Goal: Navigation & Orientation: Find specific page/section

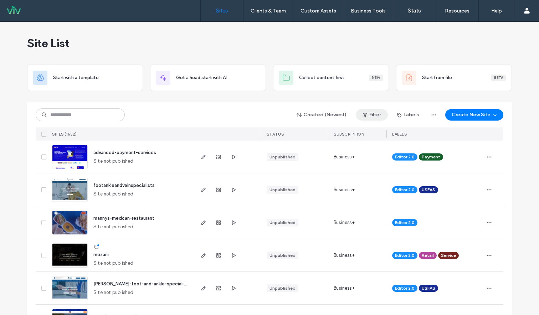
click at [365, 114] on icon "button" at bounding box center [365, 115] width 6 height 6
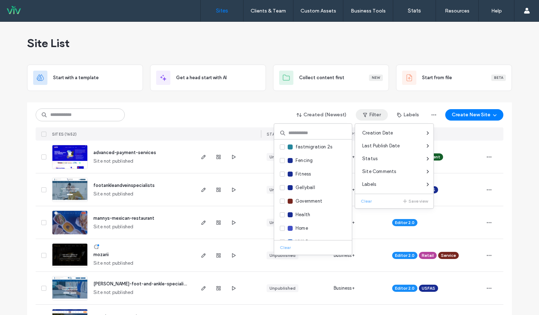
scroll to position [464, 0]
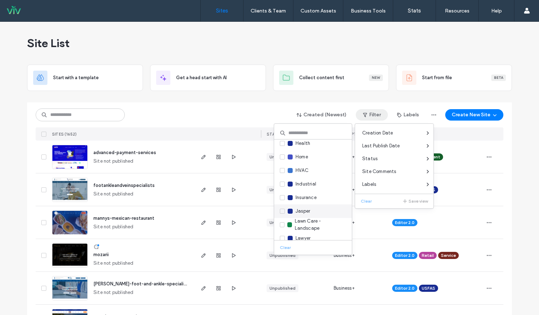
click at [284, 212] on span at bounding box center [282, 211] width 5 height 5
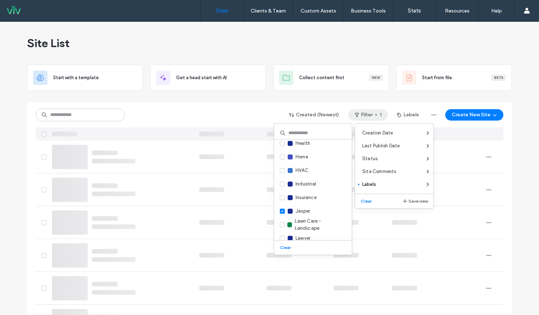
click at [345, 41] on div "Site List" at bounding box center [269, 43] width 485 height 43
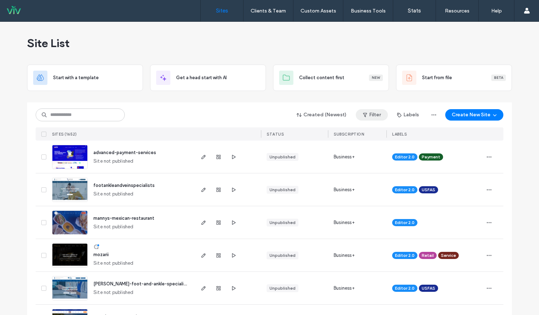
click at [374, 115] on button "Filter" at bounding box center [372, 114] width 32 height 11
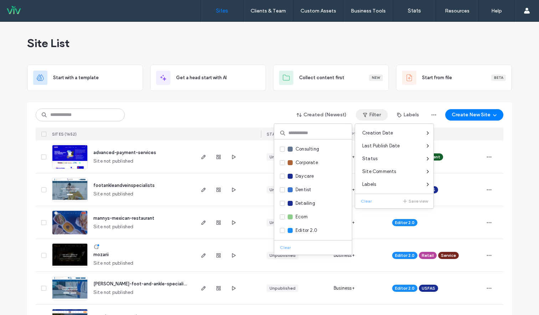
scroll to position [499, 0]
click at [283, 177] on span at bounding box center [282, 175] width 5 height 5
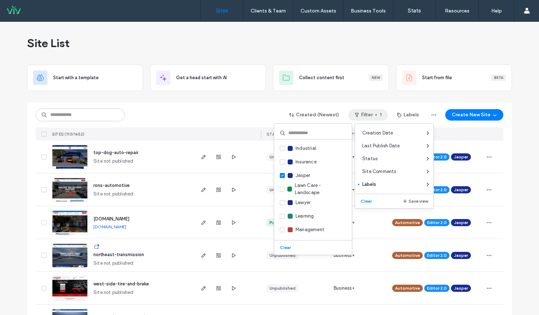
click at [235, 113] on div "Created (Newest) Filter 1 Labels Create New Site" at bounding box center [270, 115] width 468 height 14
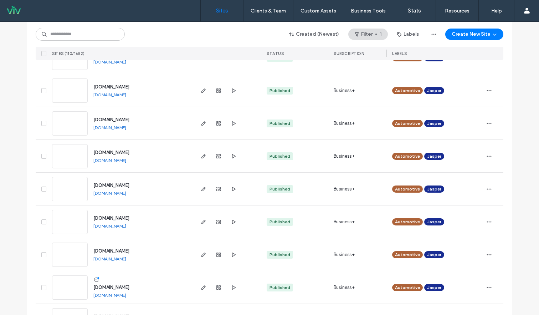
scroll to position [856, 0]
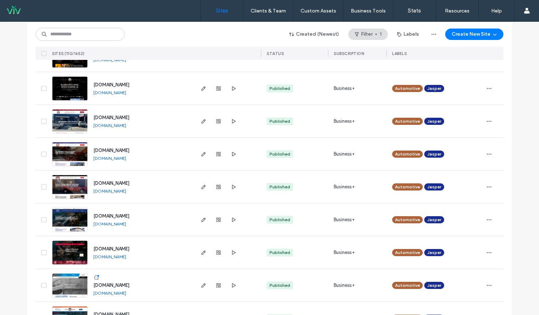
click at [126, 158] on link "[DOMAIN_NAME]" at bounding box center [109, 157] width 33 height 5
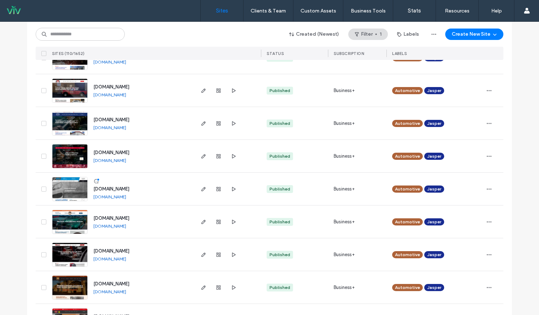
scroll to position [963, 0]
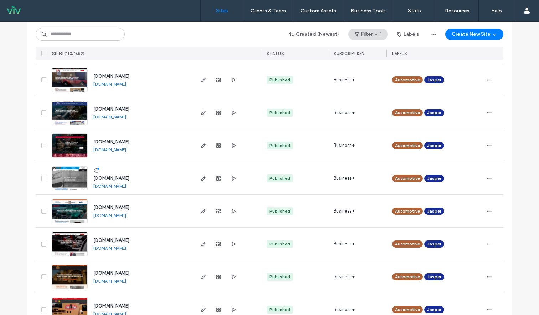
click at [120, 149] on link "[DOMAIN_NAME]" at bounding box center [109, 149] width 33 height 5
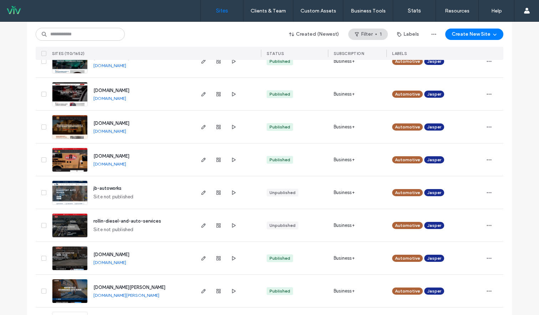
scroll to position [1177, 0]
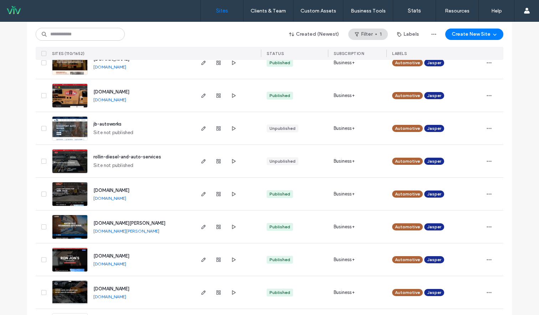
click at [120, 98] on link "[DOMAIN_NAME]" at bounding box center [109, 99] width 33 height 5
click at [126, 197] on link "[DOMAIN_NAME]" at bounding box center [109, 197] width 33 height 5
click at [117, 231] on link "[DOMAIN_NAME][PERSON_NAME]" at bounding box center [126, 230] width 66 height 5
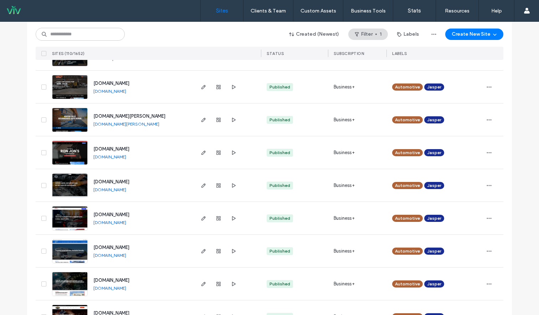
click at [126, 155] on link "[DOMAIN_NAME]" at bounding box center [109, 156] width 33 height 5
click at [126, 223] on link "[DOMAIN_NAME]" at bounding box center [109, 222] width 33 height 5
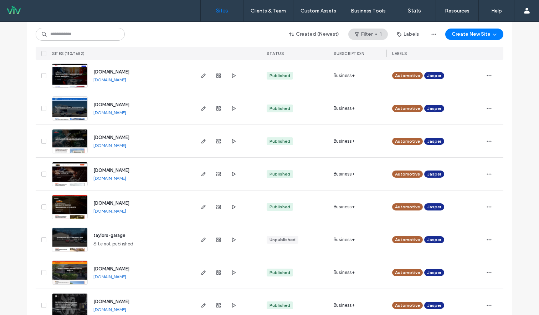
click at [126, 112] on link "[DOMAIN_NAME]" at bounding box center [109, 112] width 33 height 5
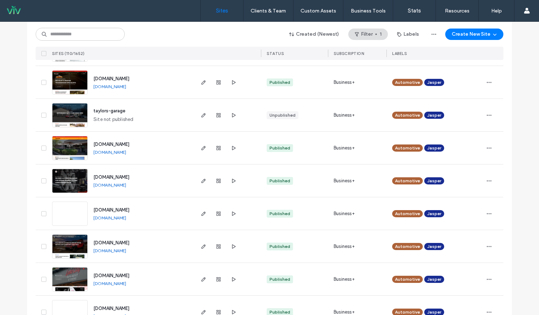
scroll to position [1569, 0]
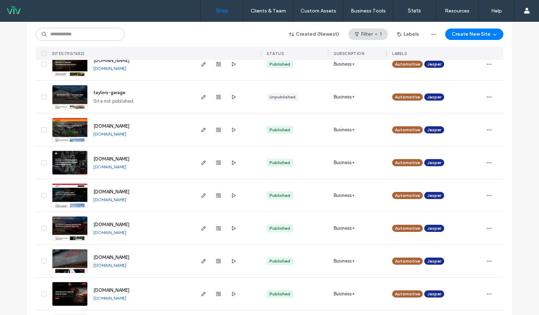
click at [118, 167] on link "[DOMAIN_NAME]" at bounding box center [109, 166] width 33 height 5
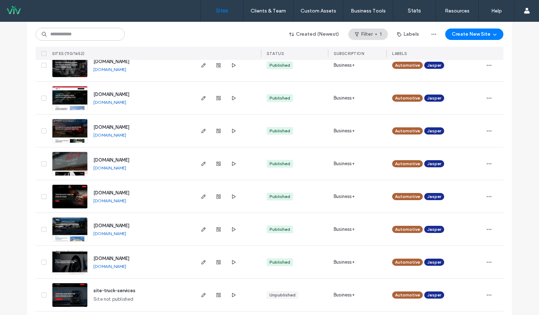
scroll to position [1676, 0]
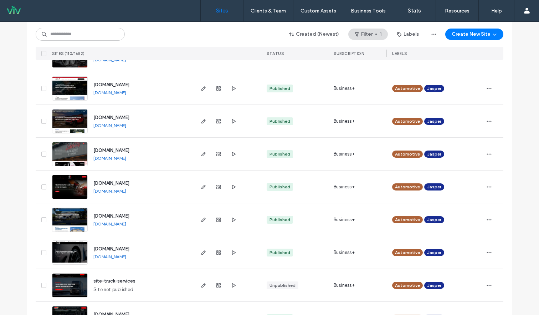
click at [126, 157] on link "[DOMAIN_NAME]" at bounding box center [109, 157] width 33 height 5
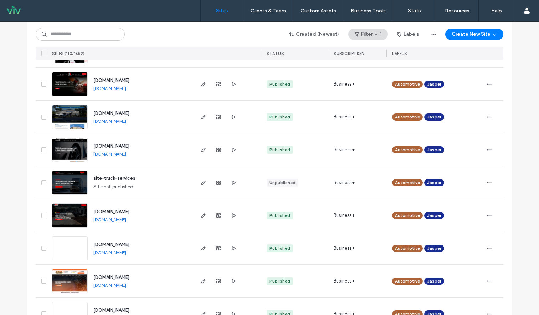
scroll to position [1783, 0]
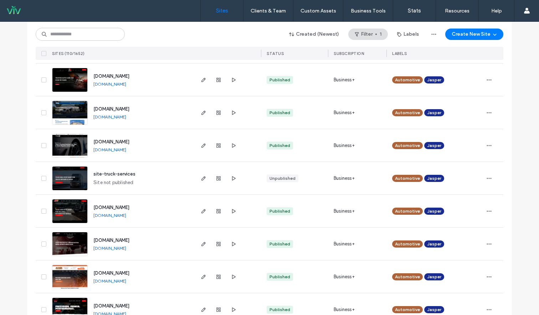
click at [126, 84] on link "[DOMAIN_NAME]" at bounding box center [109, 83] width 33 height 5
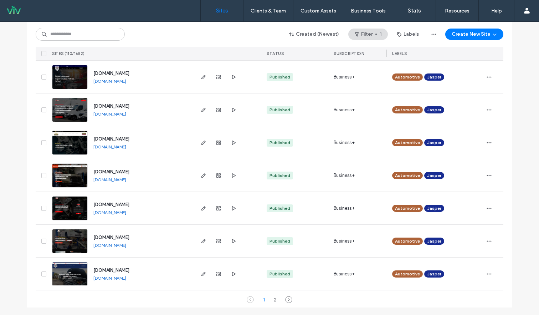
scroll to position [2312, 0]
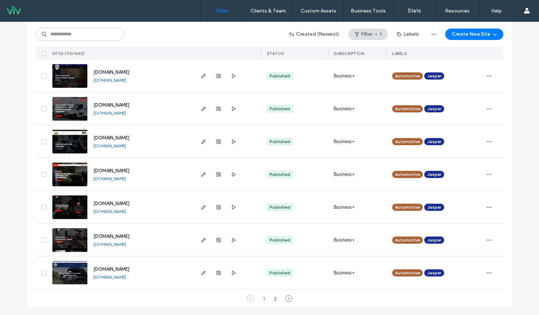
click at [126, 275] on link "[DOMAIN_NAME]" at bounding box center [109, 276] width 33 height 5
click at [272, 298] on div "2" at bounding box center [275, 298] width 9 height 9
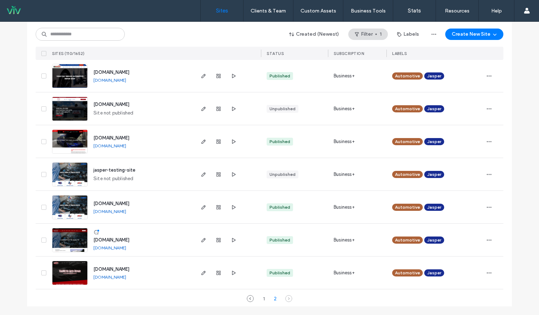
scroll to position [1000, 0]
click at [126, 144] on link "[DOMAIN_NAME]" at bounding box center [109, 145] width 33 height 5
click at [126, 248] on link "[DOMAIN_NAME]" at bounding box center [109, 247] width 33 height 5
click at [126, 276] on link "[DOMAIN_NAME]" at bounding box center [109, 276] width 33 height 5
click at [287, 300] on icon at bounding box center [288, 298] width 7 height 7
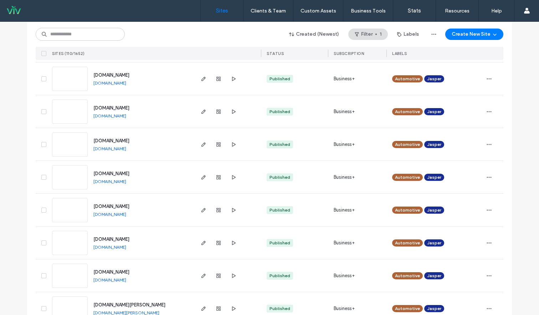
scroll to position [0, 0]
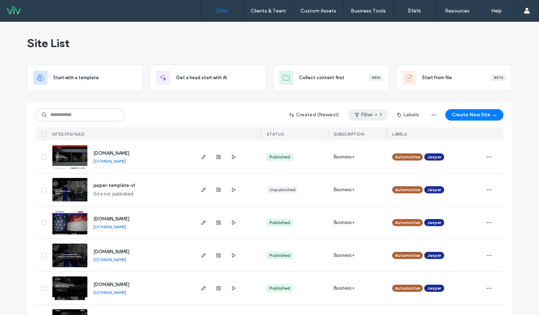
click at [377, 115] on button "Filter 1" at bounding box center [368, 114] width 40 height 11
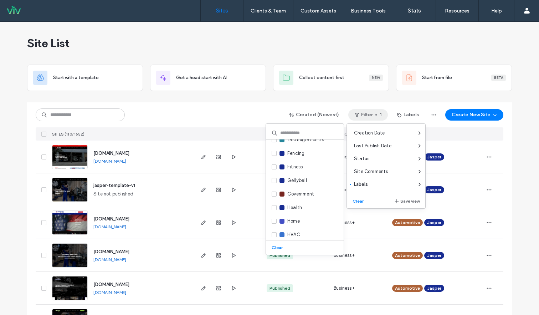
scroll to position [499, 0]
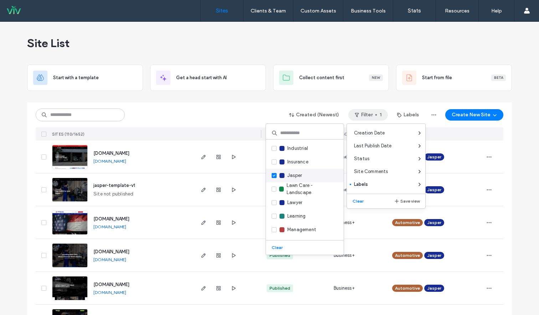
click at [274, 176] on icon at bounding box center [274, 175] width 2 height 2
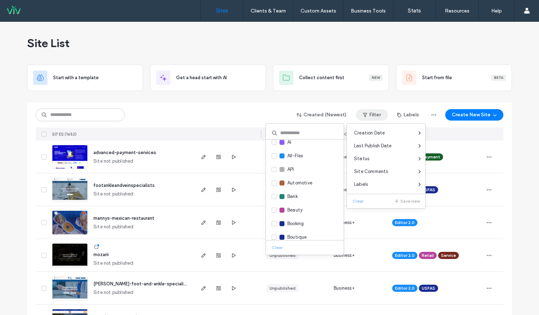
scroll to position [0, 0]
click at [274, 187] on icon at bounding box center [274, 187] width 3 height 2
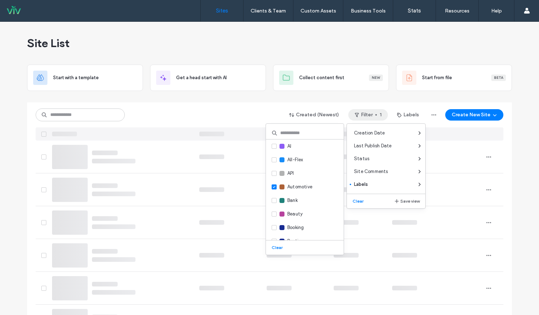
click at [257, 120] on div "Created (Newest) Filter 1 Labels Create New Site" at bounding box center [270, 115] width 468 height 14
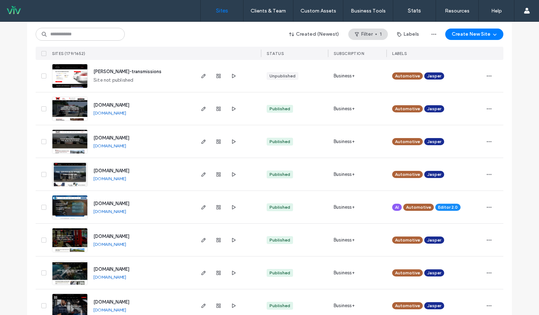
scroll to position [428, 0]
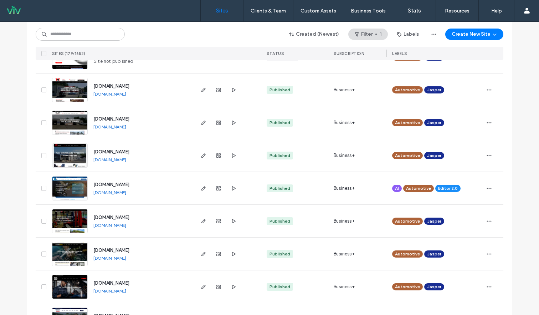
click at [126, 193] on link "[DOMAIN_NAME]" at bounding box center [109, 192] width 33 height 5
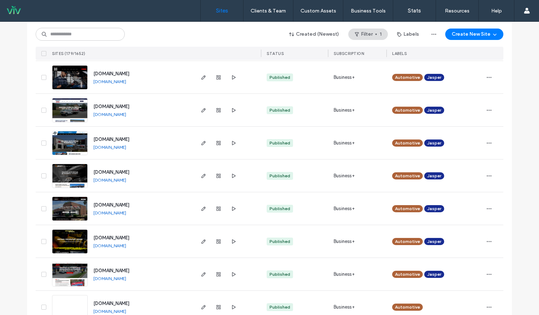
scroll to position [713, 0]
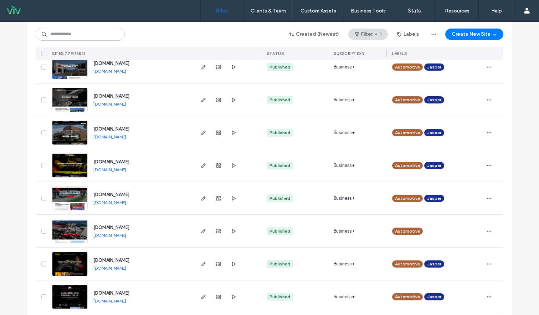
click at [125, 235] on link "[DOMAIN_NAME]" at bounding box center [109, 235] width 33 height 5
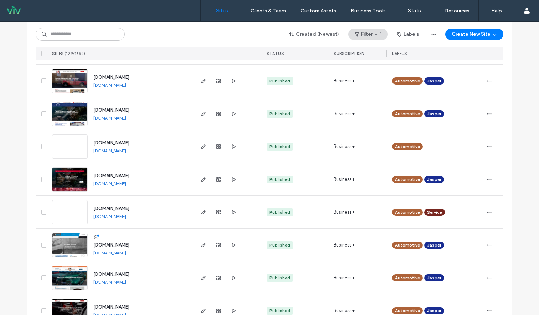
scroll to position [1034, 0]
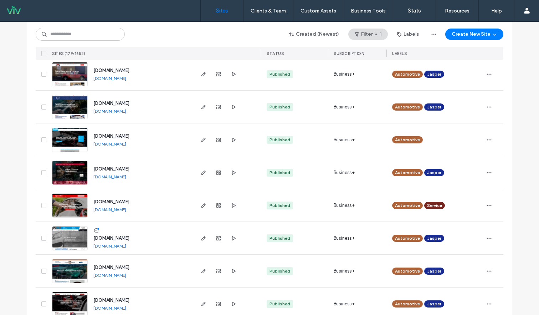
click at [121, 143] on link "[DOMAIN_NAME]" at bounding box center [109, 143] width 33 height 5
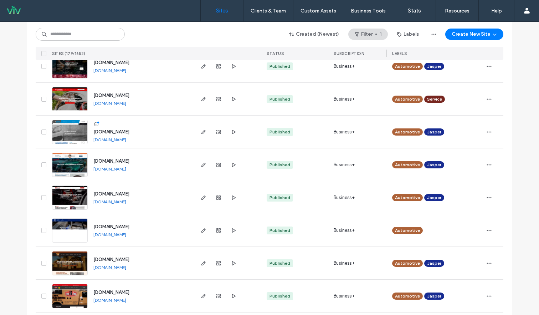
scroll to position [1248, 0]
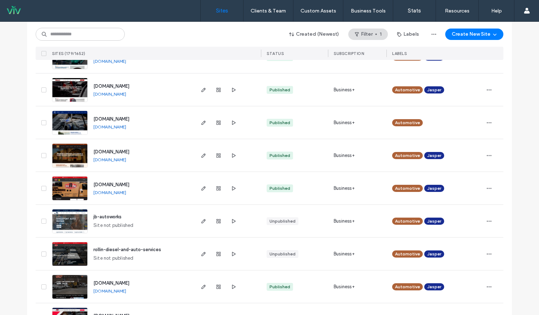
click at [126, 126] on link "[DOMAIN_NAME]" at bounding box center [109, 126] width 33 height 5
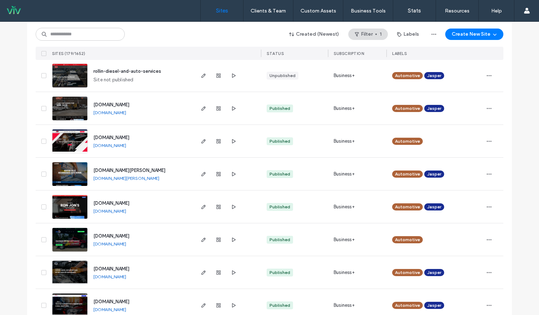
click at [114, 244] on link "[DOMAIN_NAME]" at bounding box center [109, 243] width 33 height 5
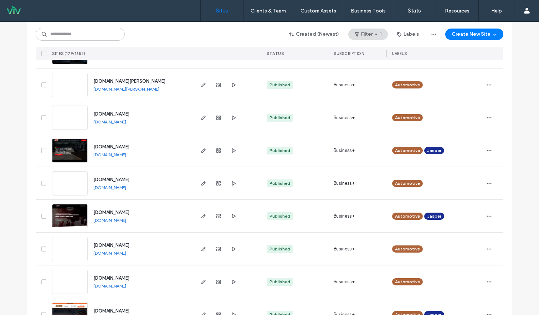
scroll to position [2175, 0]
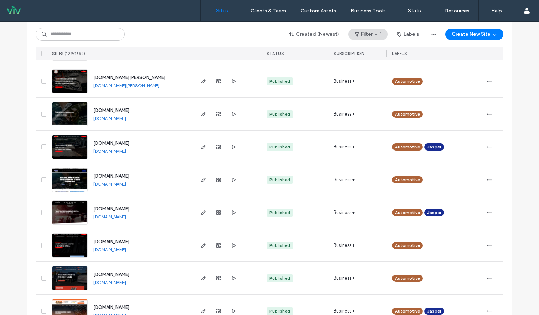
click at [126, 249] on link "[DOMAIN_NAME]" at bounding box center [109, 249] width 33 height 5
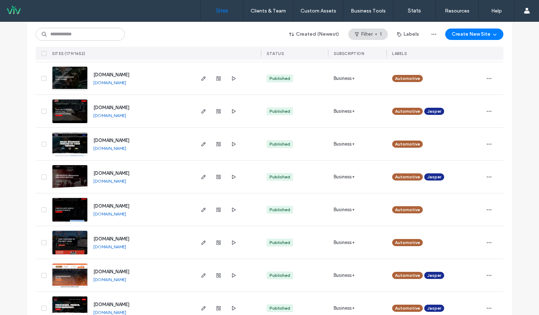
click at [126, 246] on link "[DOMAIN_NAME]" at bounding box center [109, 246] width 33 height 5
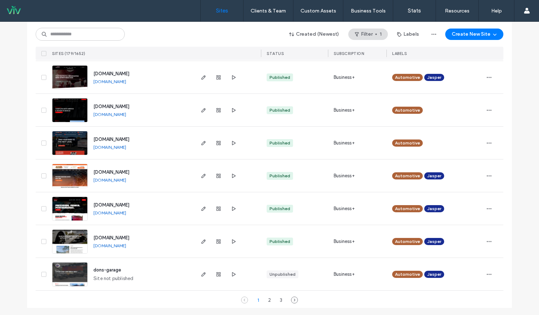
scroll to position [2312, 0]
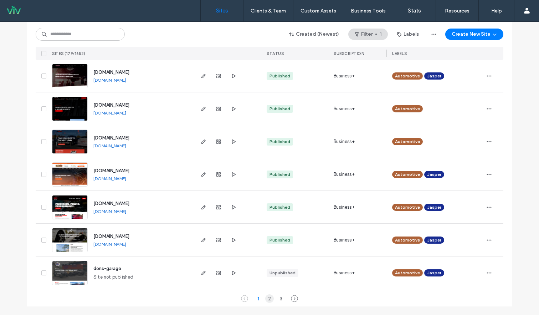
click at [269, 300] on div "2" at bounding box center [269, 298] width 9 height 9
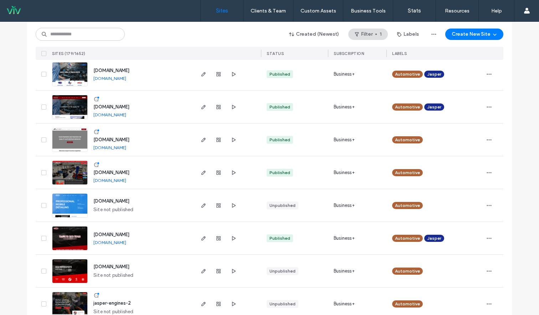
scroll to position [1920, 0]
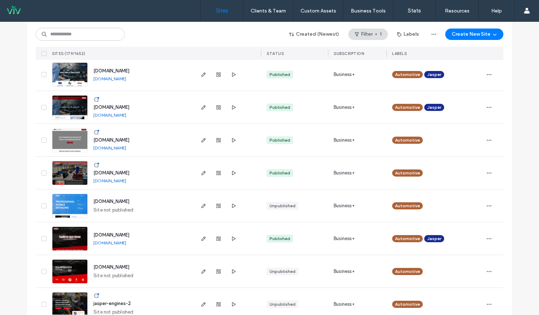
click at [122, 148] on link "[DOMAIN_NAME]" at bounding box center [109, 147] width 33 height 5
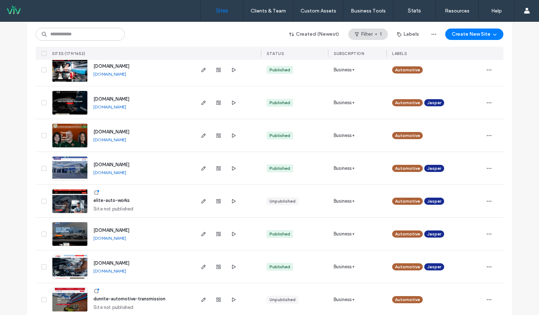
scroll to position [1135, 0]
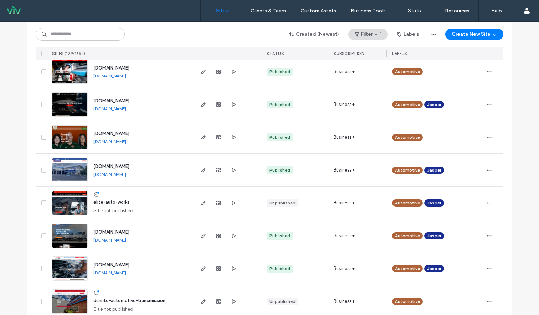
click at [119, 140] on link "[DOMAIN_NAME]" at bounding box center [109, 141] width 33 height 5
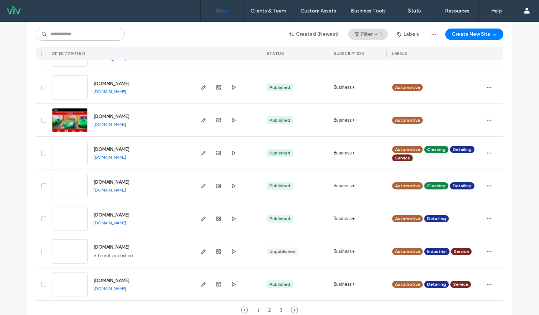
scroll to position [2312, 0]
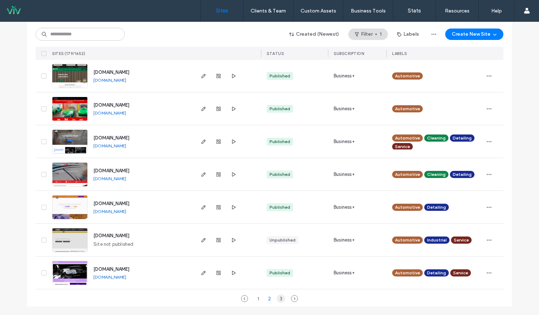
click at [278, 299] on div "3" at bounding box center [281, 298] width 9 height 9
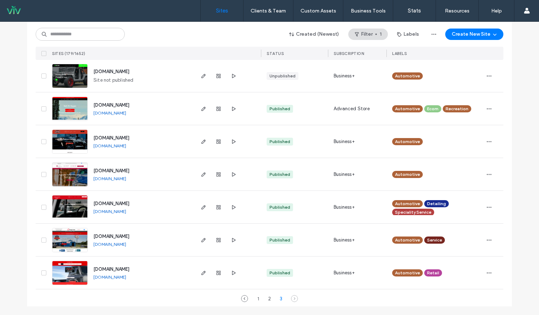
scroll to position [803, 0]
click at [123, 277] on link "[DOMAIN_NAME]" at bounding box center [109, 276] width 33 height 5
click at [126, 178] on link "[DOMAIN_NAME]" at bounding box center [109, 178] width 33 height 5
click at [126, 145] on link "[DOMAIN_NAME]" at bounding box center [109, 145] width 33 height 5
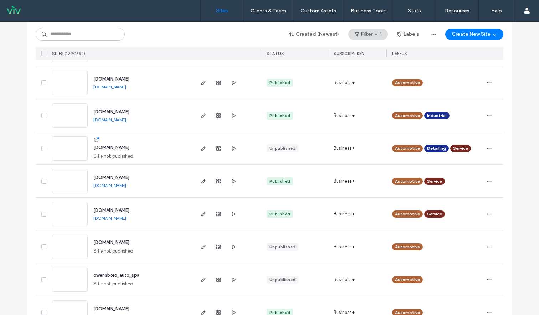
scroll to position [303, 0]
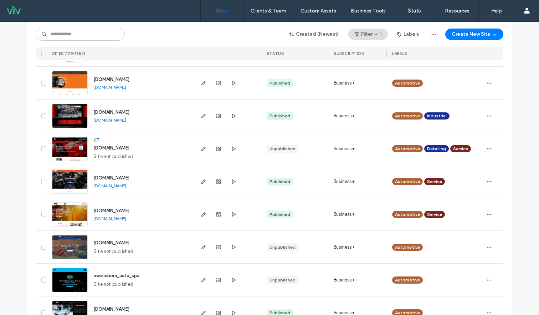
click at [126, 184] on link "[DOMAIN_NAME]" at bounding box center [109, 185] width 33 height 5
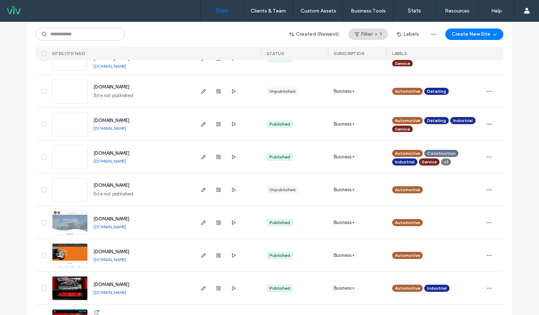
scroll to position [125, 0]
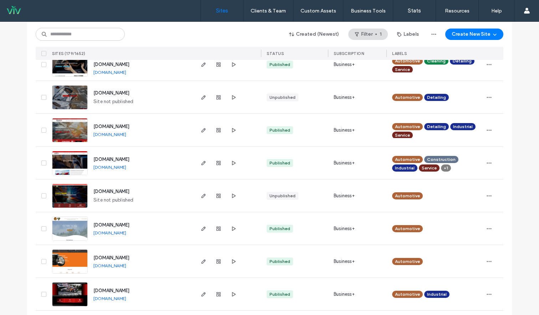
click at [126, 233] on link "[DOMAIN_NAME]" at bounding box center [109, 232] width 33 height 5
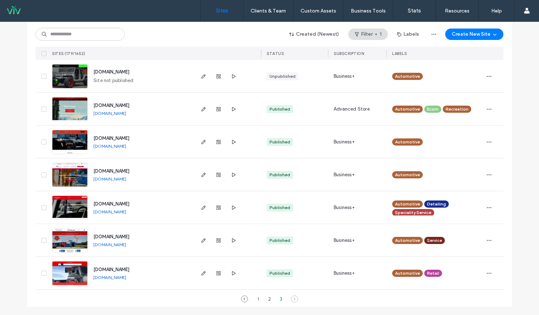
scroll to position [803, 0]
click at [291, 297] on icon at bounding box center [294, 298] width 7 height 7
click at [89, 5] on div "Sites Clients & Team Client Management Custom Assets Custom Templates Custom Se…" at bounding box center [269, 11] width 539 height 22
